Goal: Task Accomplishment & Management: Use online tool/utility

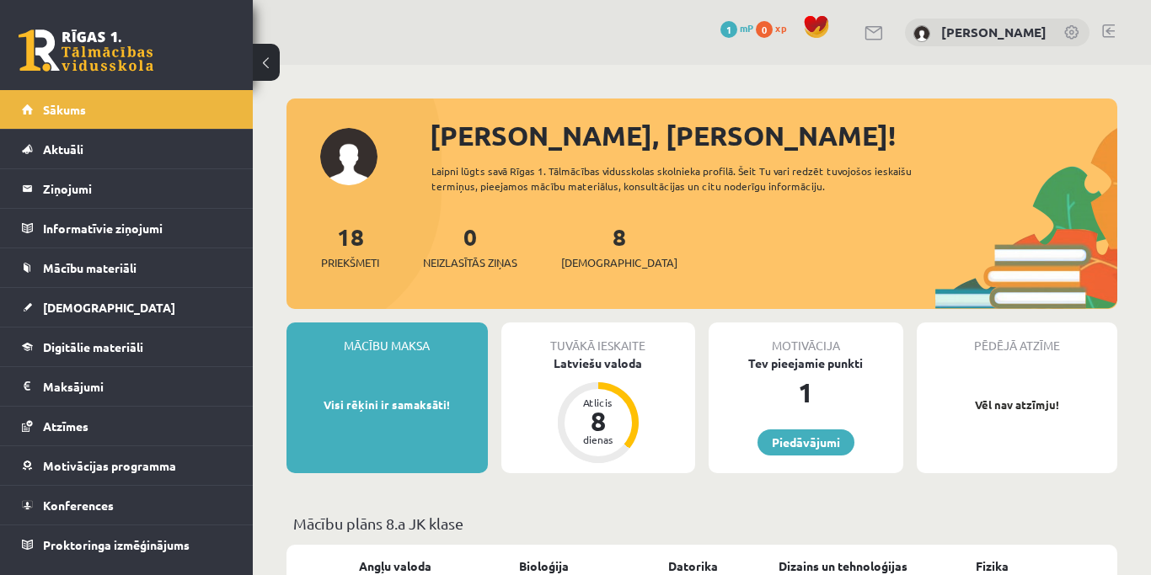
click at [268, 67] on button at bounding box center [266, 62] width 27 height 37
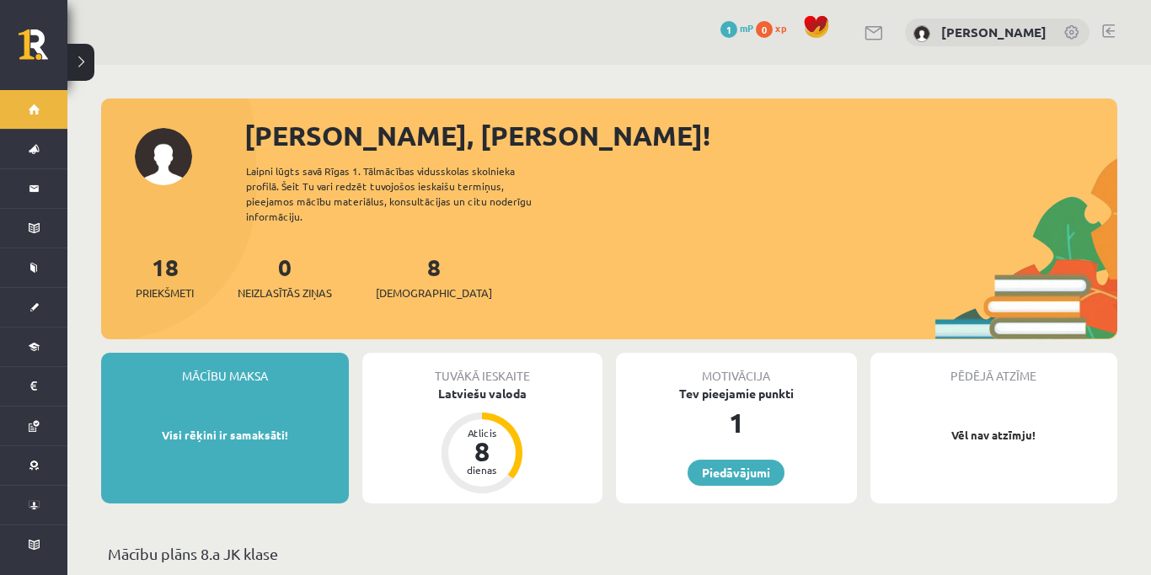
click at [87, 65] on button at bounding box center [80, 62] width 27 height 37
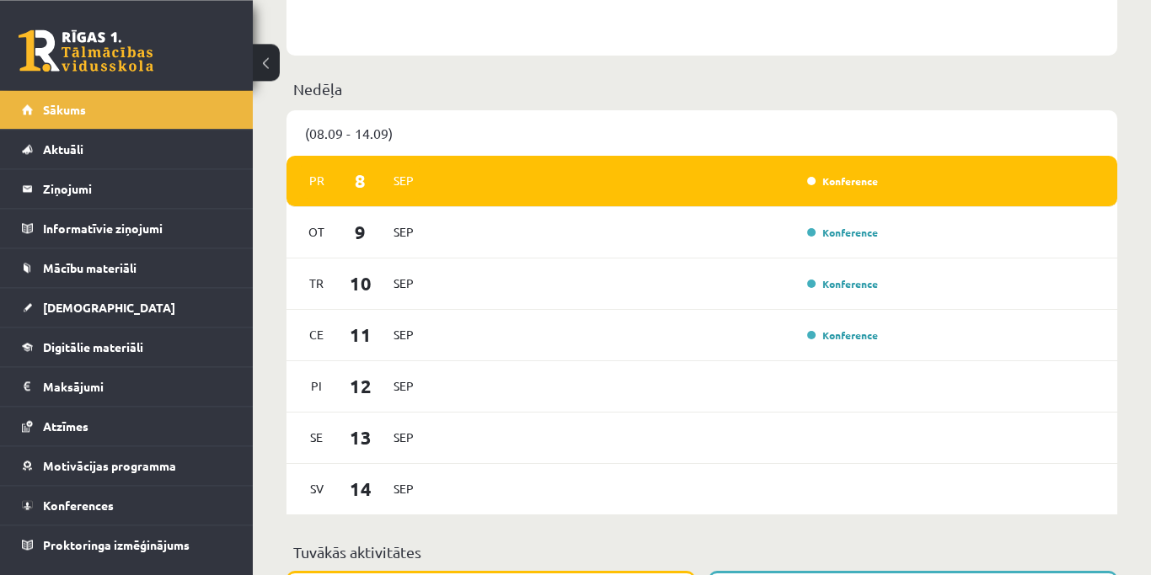
scroll to position [1203, 0]
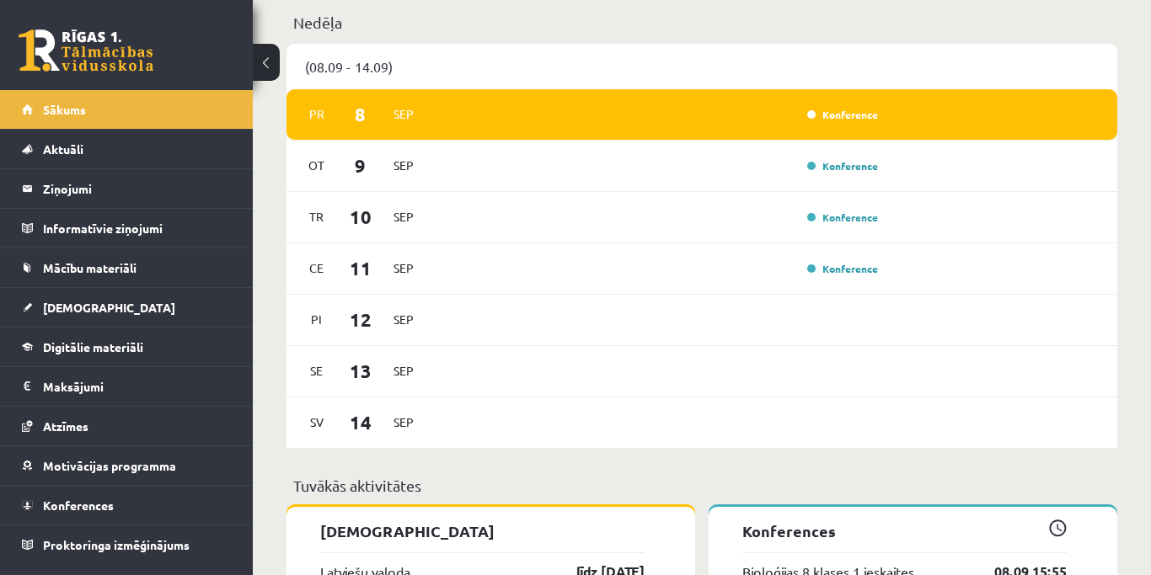
click at [682, 107] on div "Konference" at bounding box center [659, 114] width 450 height 19
click at [837, 112] on link "Konference" at bounding box center [842, 114] width 71 height 13
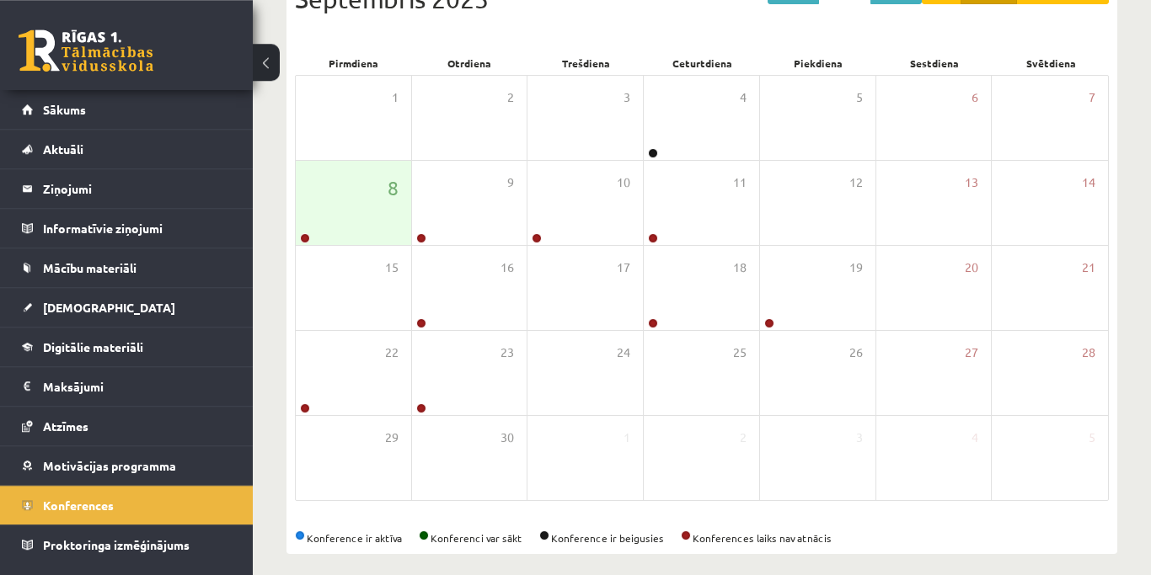
scroll to position [229, 0]
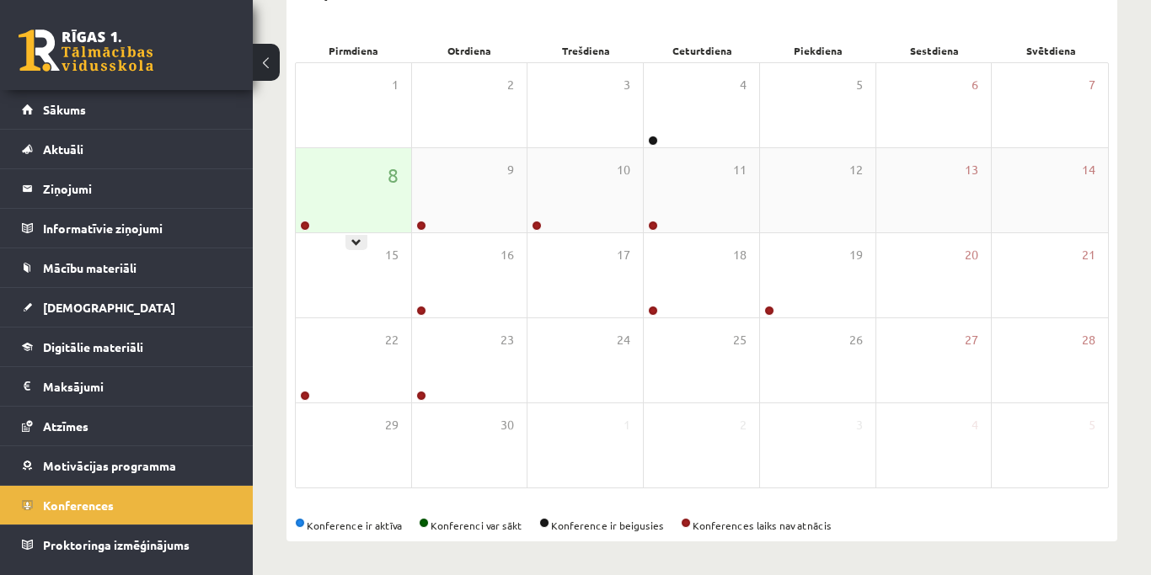
click at [346, 195] on div "8" at bounding box center [353, 190] width 115 height 84
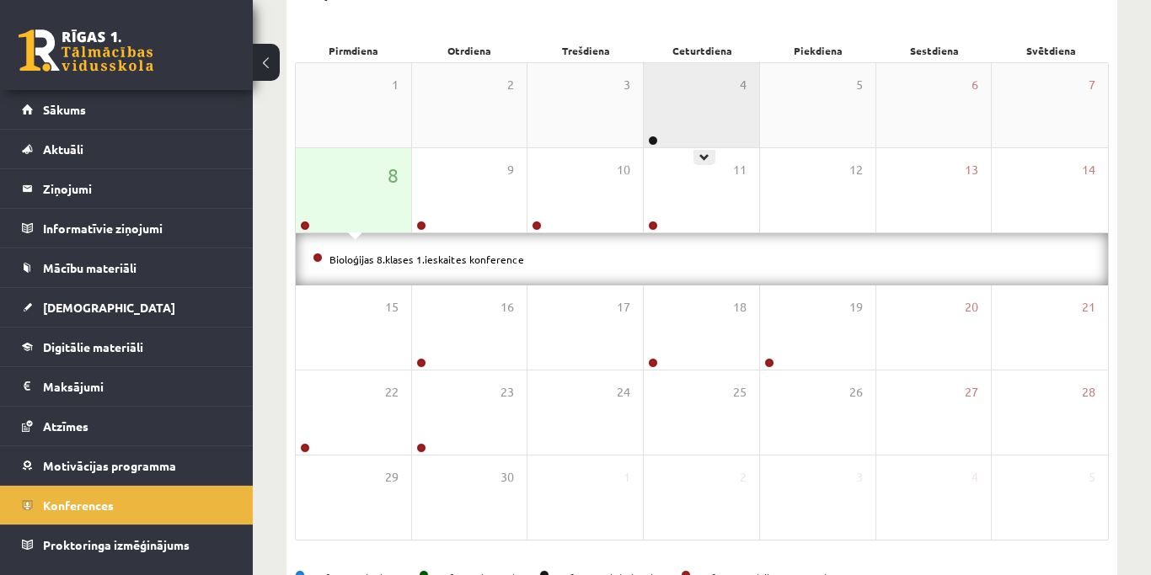
click at [694, 116] on div "4" at bounding box center [701, 105] width 115 height 84
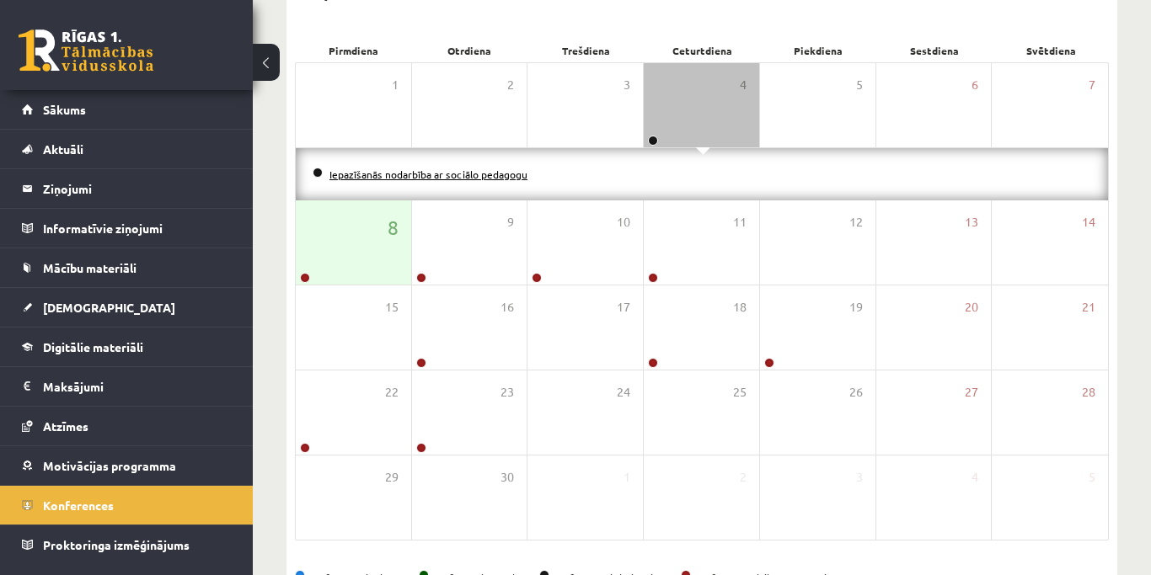
click at [483, 173] on link "Iepazīšanās nodarbība ar sociālo pedagogu" at bounding box center [428, 174] width 198 height 13
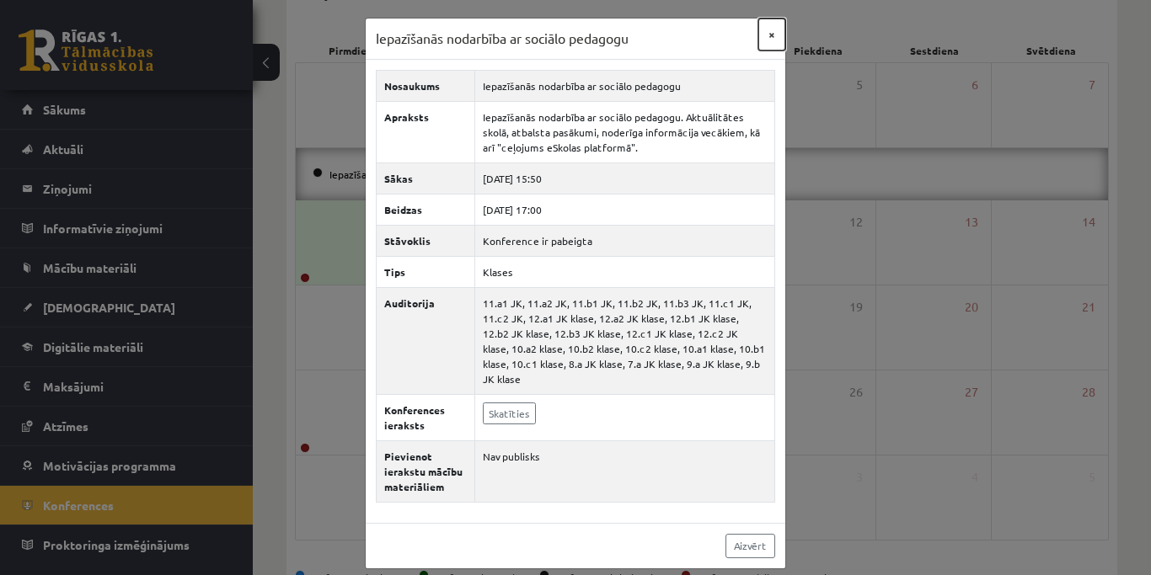
click at [769, 31] on button "×" at bounding box center [771, 35] width 27 height 32
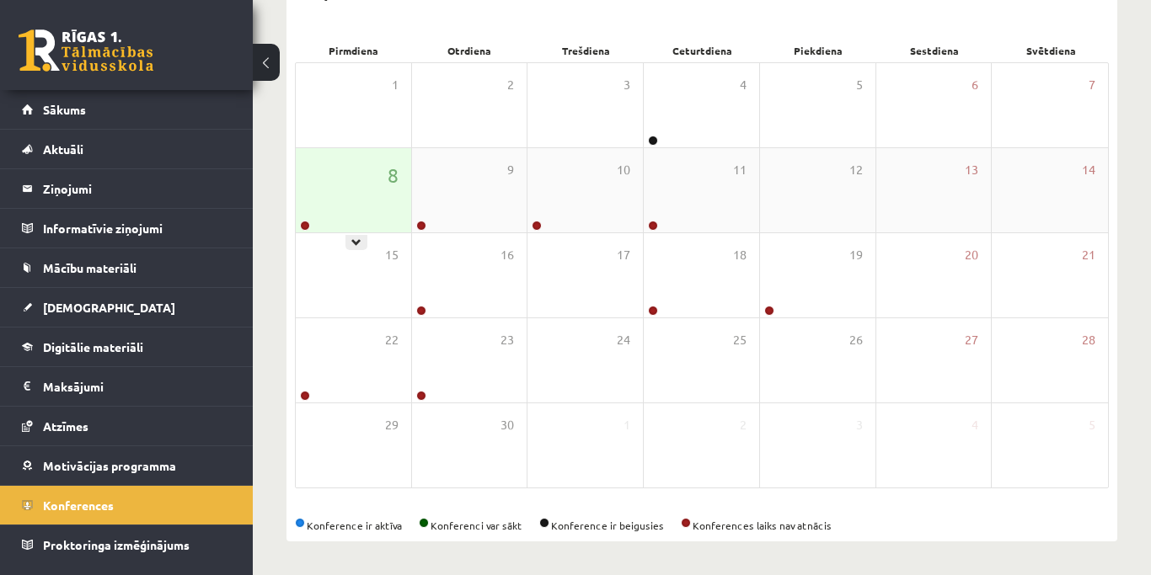
click at [372, 196] on div "8" at bounding box center [353, 190] width 115 height 84
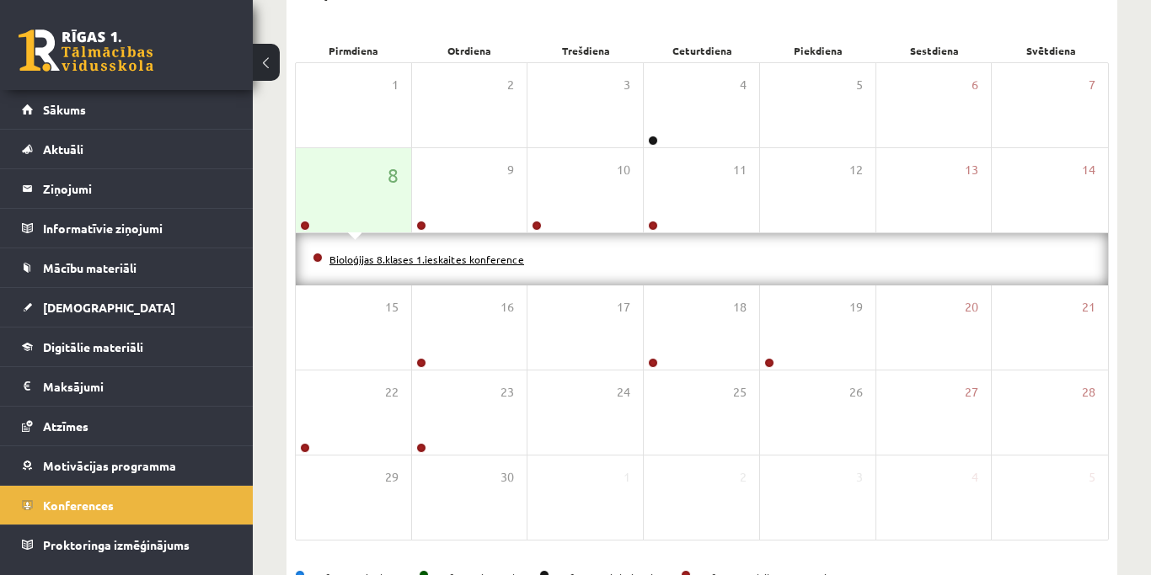
click at [349, 255] on link "Bioloģijas 8.klases 1.ieskaites konference" at bounding box center [426, 259] width 195 height 13
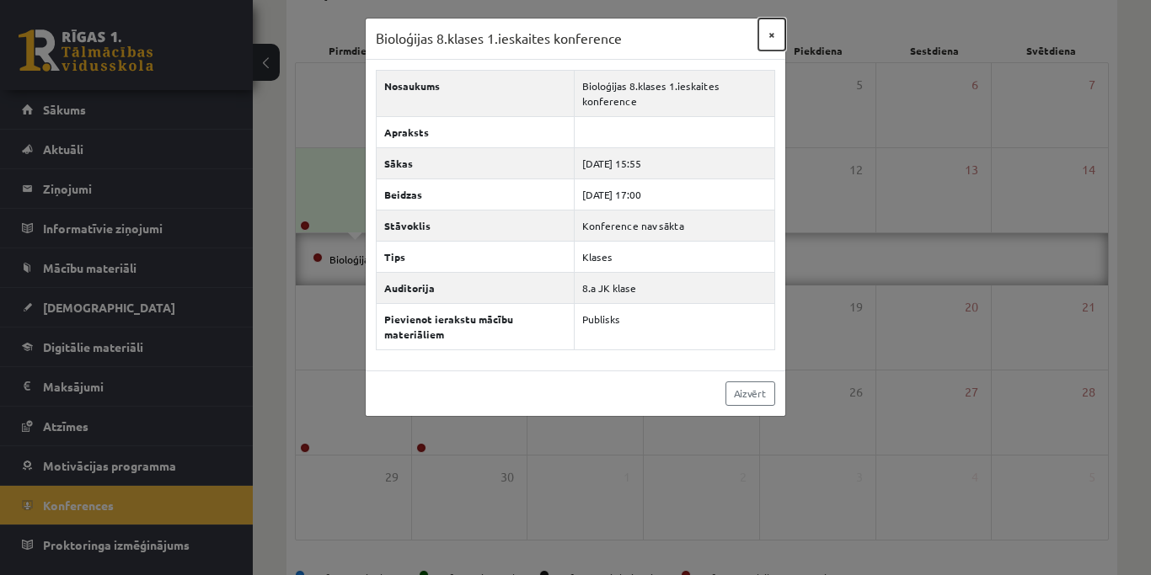
click at [769, 26] on button "×" at bounding box center [771, 35] width 27 height 32
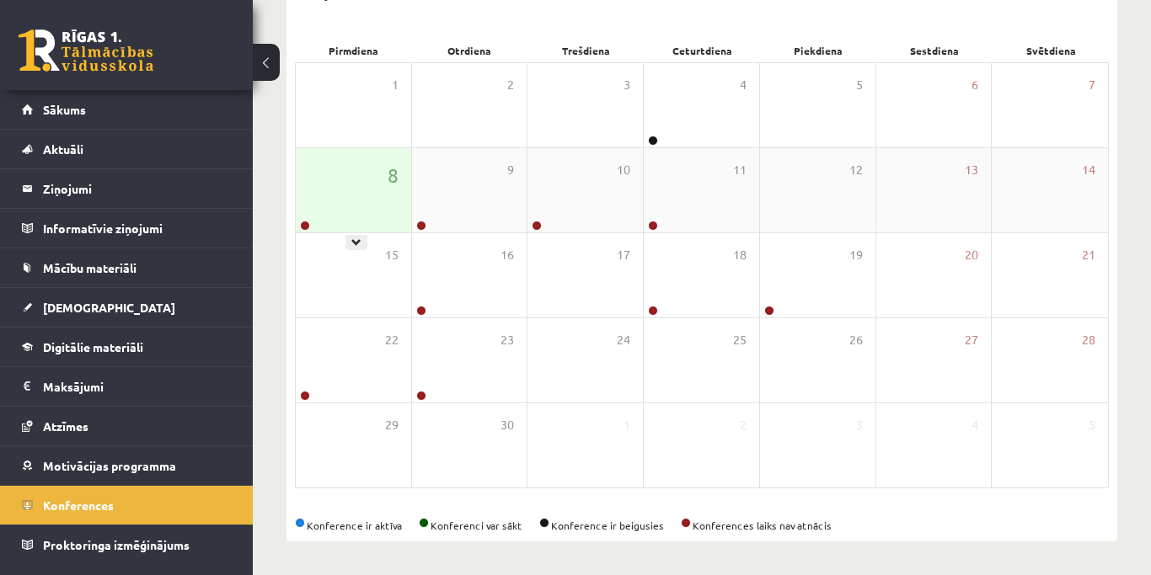
click at [400, 199] on div "8" at bounding box center [353, 190] width 115 height 84
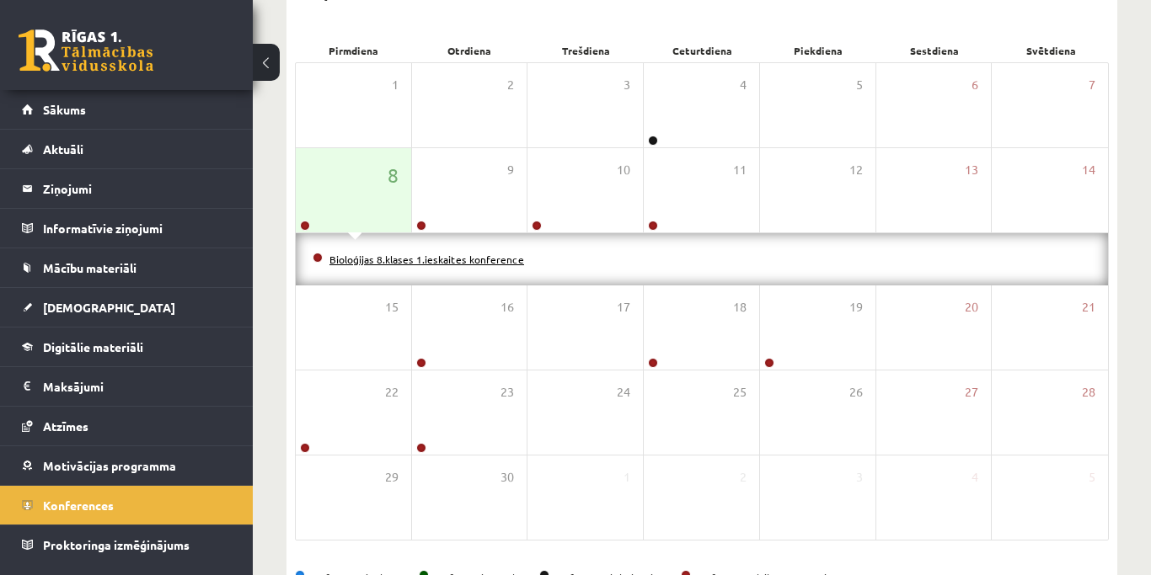
click at [353, 265] on link "Bioloģijas 8.klases 1.ieskaites konference" at bounding box center [426, 259] width 195 height 13
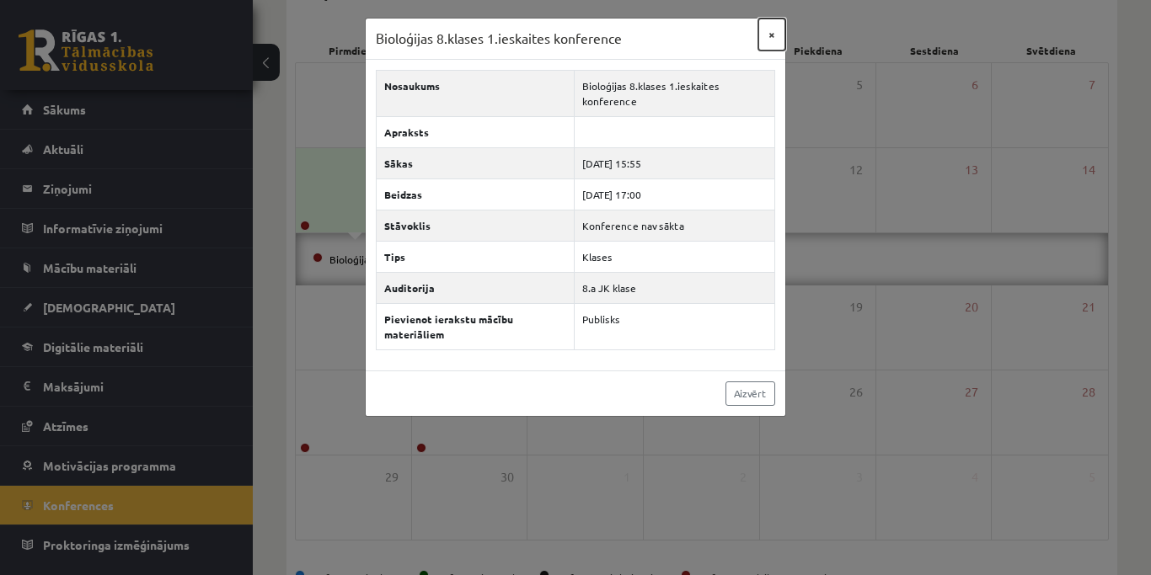
click at [768, 40] on button "×" at bounding box center [771, 35] width 27 height 32
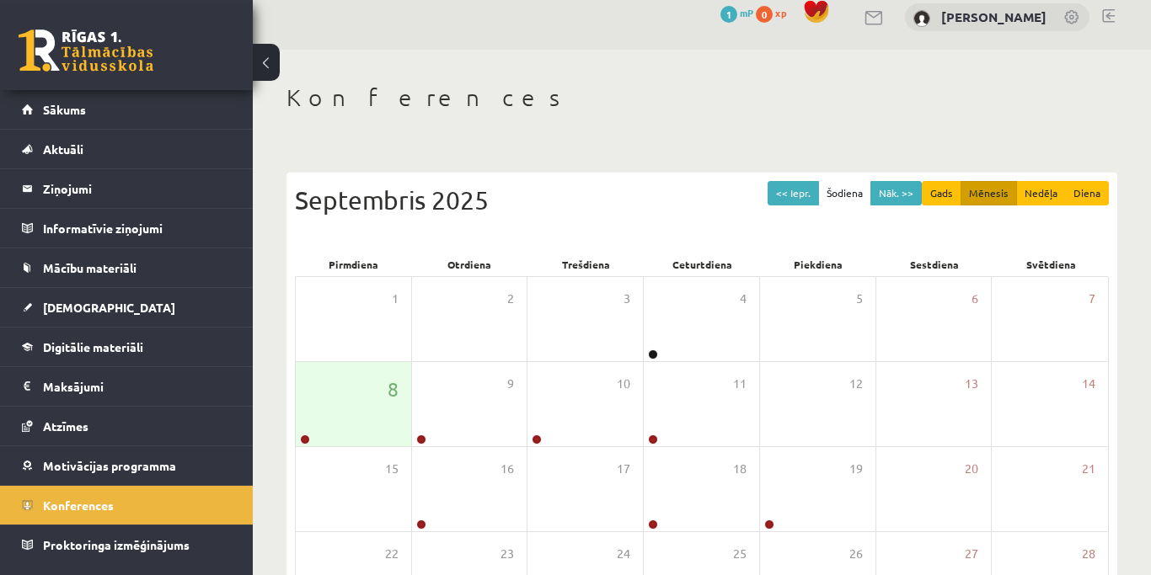
scroll to position [0, 0]
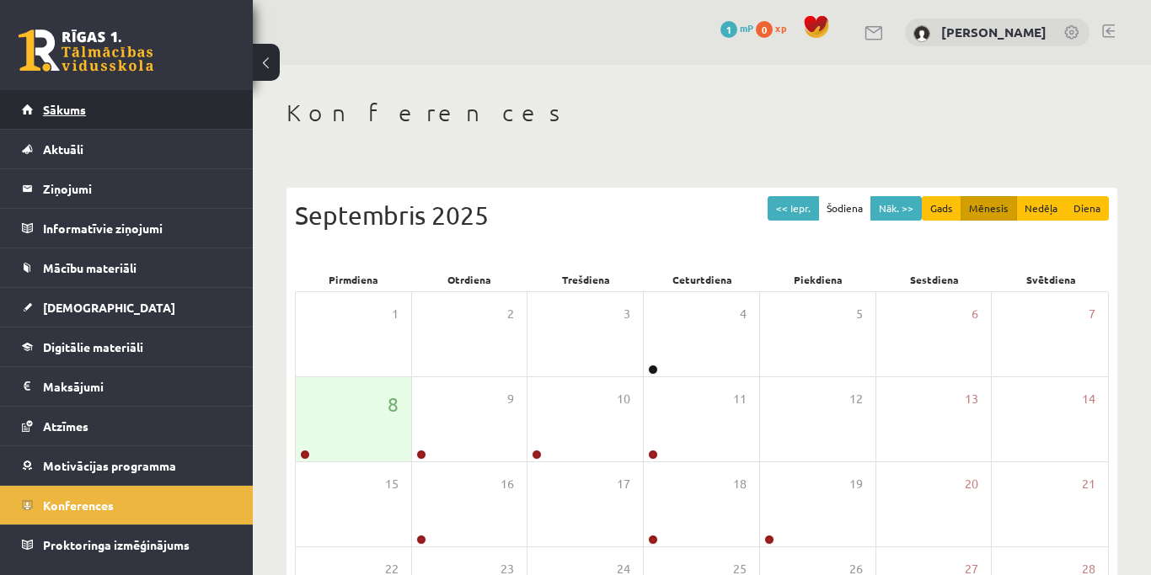
click at [79, 111] on span "Sākums" at bounding box center [64, 109] width 43 height 15
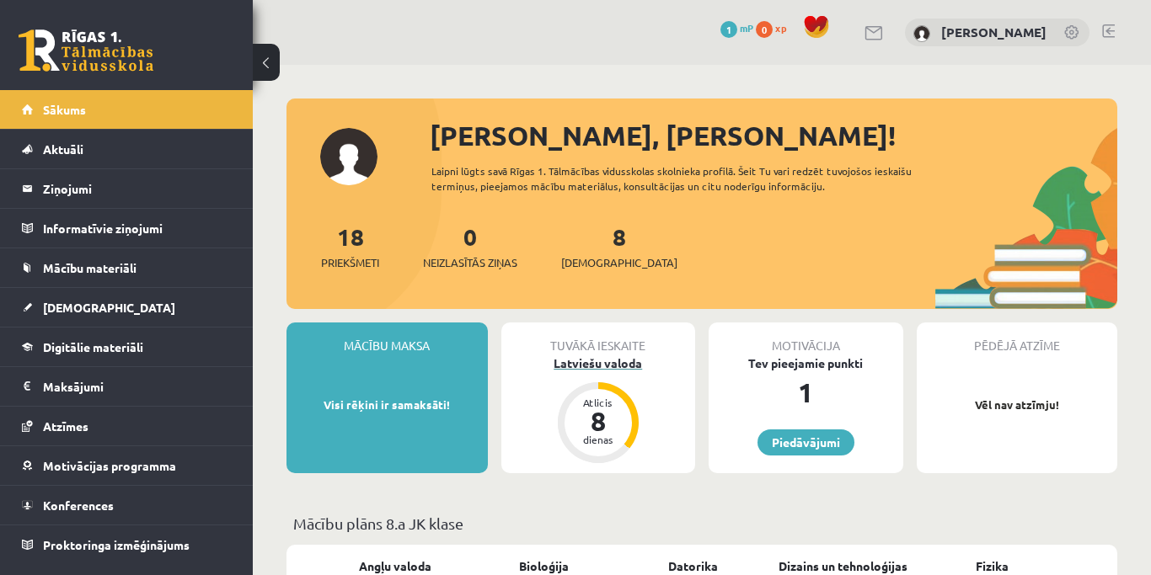
click at [570, 399] on div "Atlicis 8 dienas" at bounding box center [598, 422] width 81 height 81
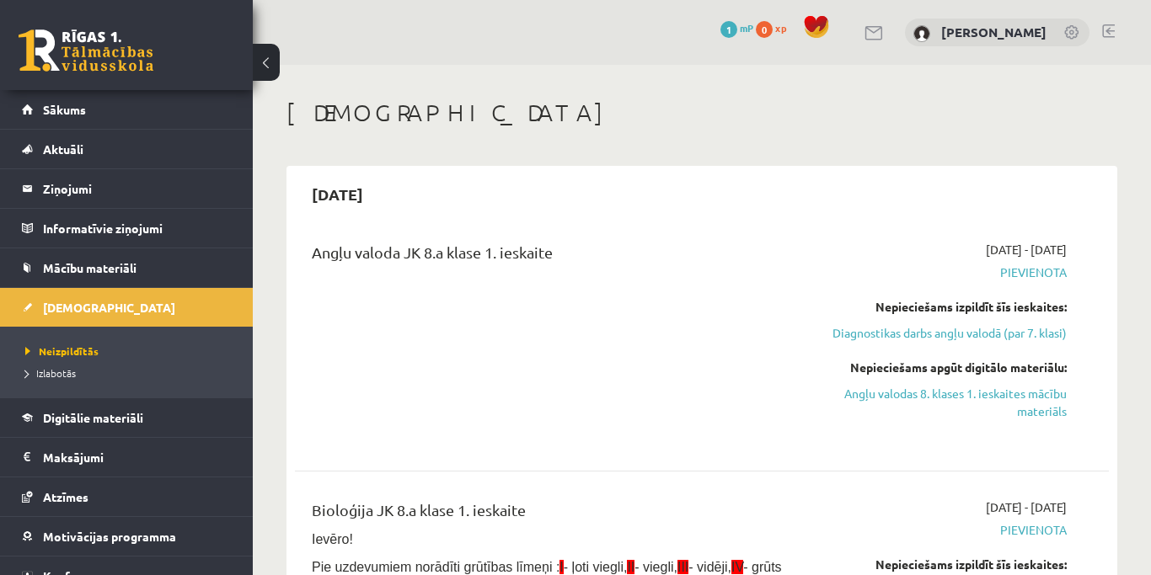
scroll to position [86, 0]
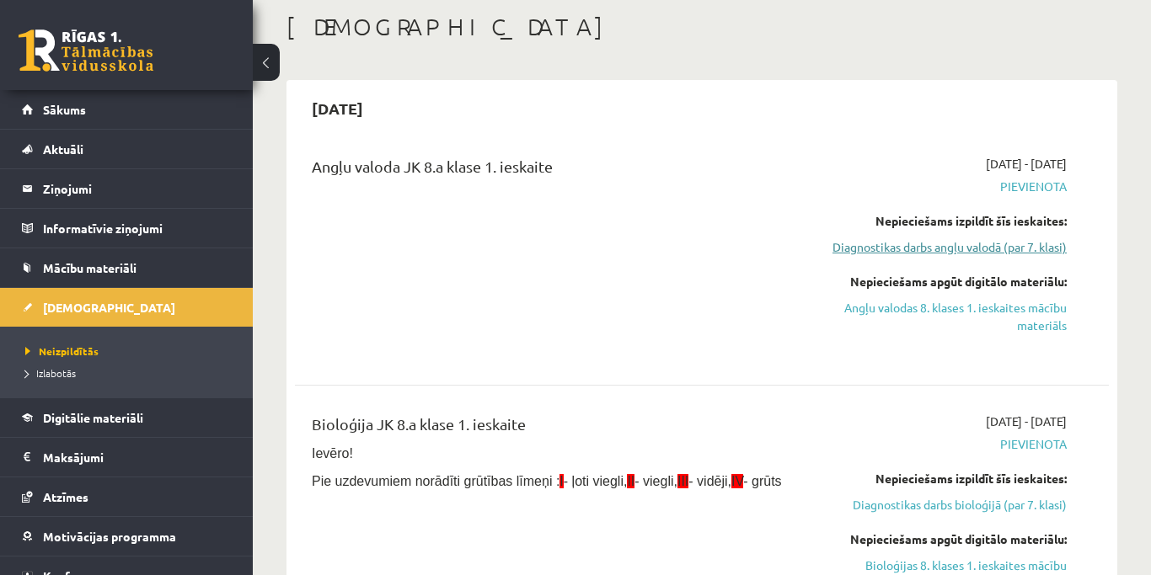
click at [1031, 253] on link "Diagnostikas darbs angļu valodā (par 7. klasi)" at bounding box center [949, 247] width 235 height 18
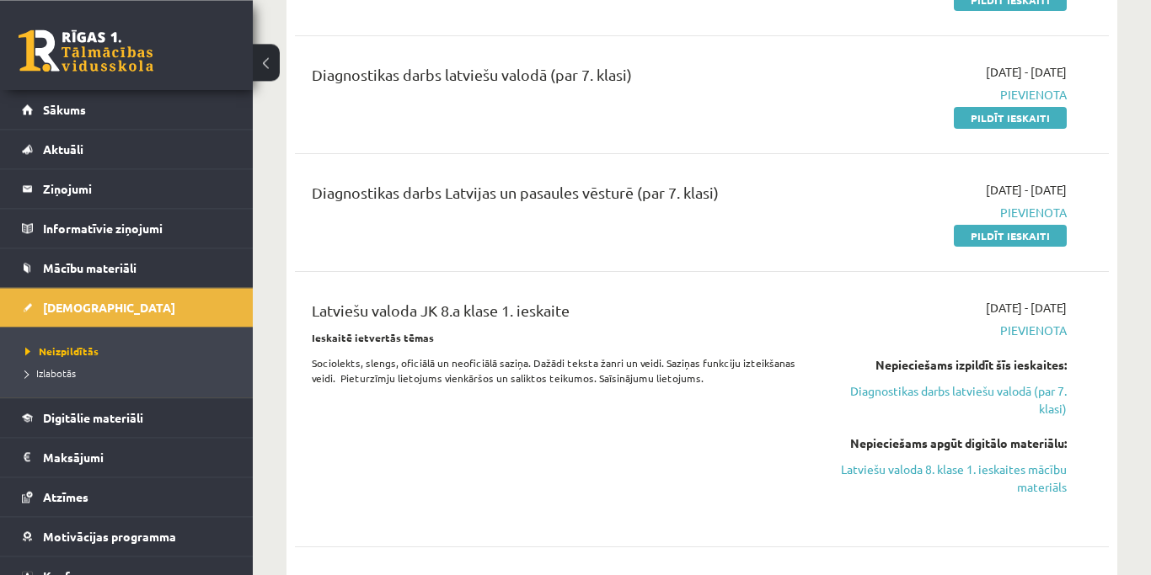
scroll to position [887, 0]
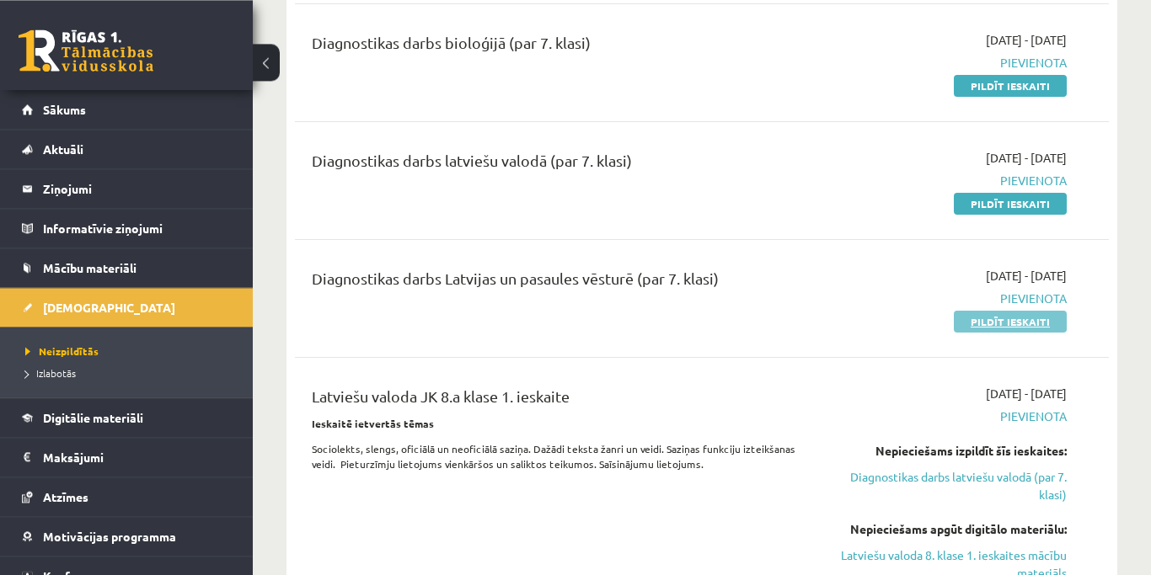
click at [1043, 333] on link "Pildīt ieskaiti" at bounding box center [1010, 322] width 113 height 22
click at [1010, 215] on link "Pildīt ieskaiti" at bounding box center [1010, 204] width 113 height 22
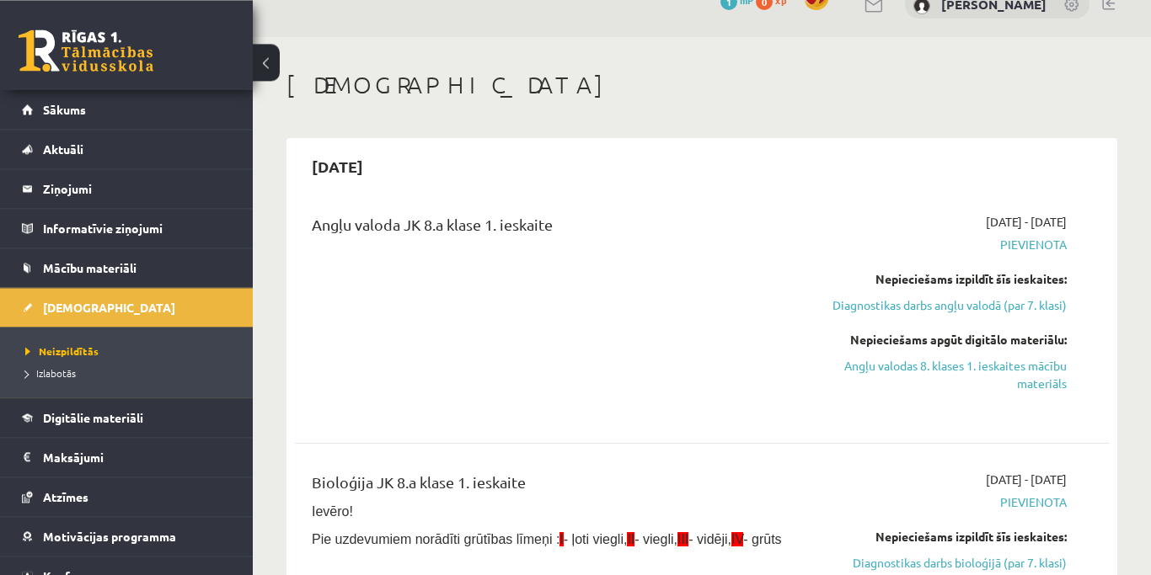
scroll to position [0, 0]
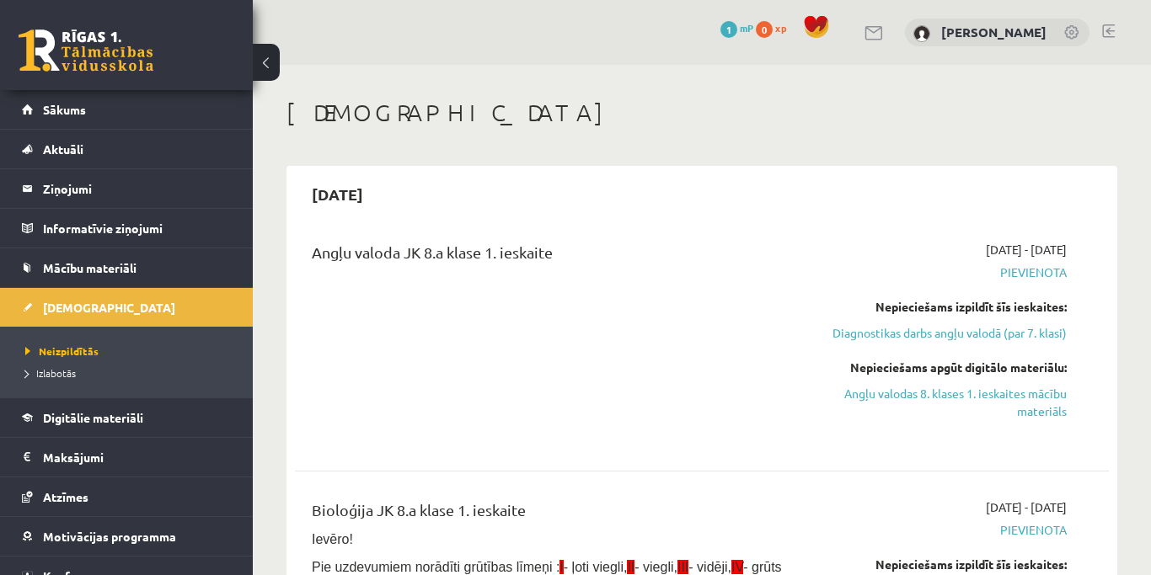
click at [272, 60] on button at bounding box center [266, 62] width 27 height 37
